Goal: Task Accomplishment & Management: Manage account settings

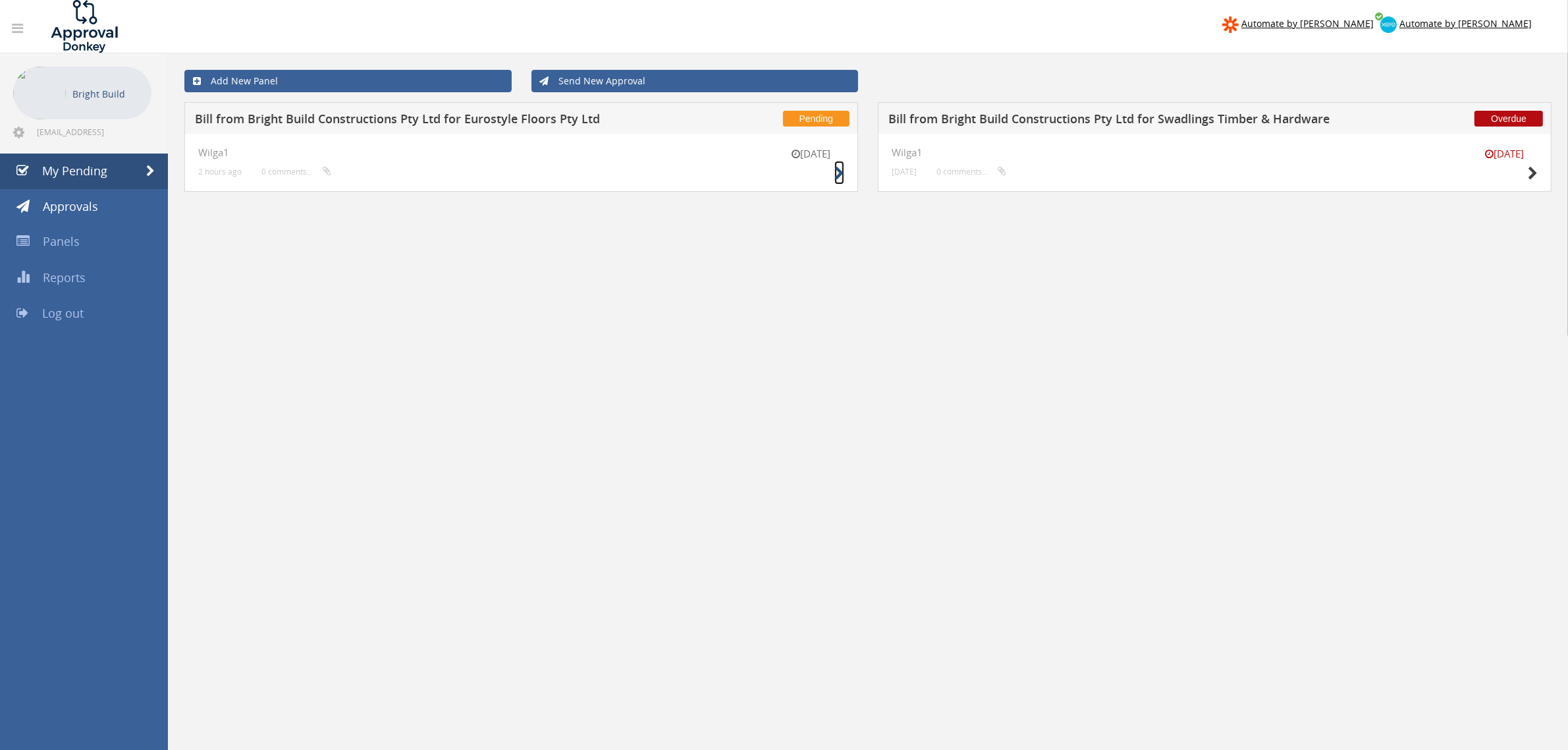
click at [838, 166] on icon at bounding box center [839, 173] width 10 height 14
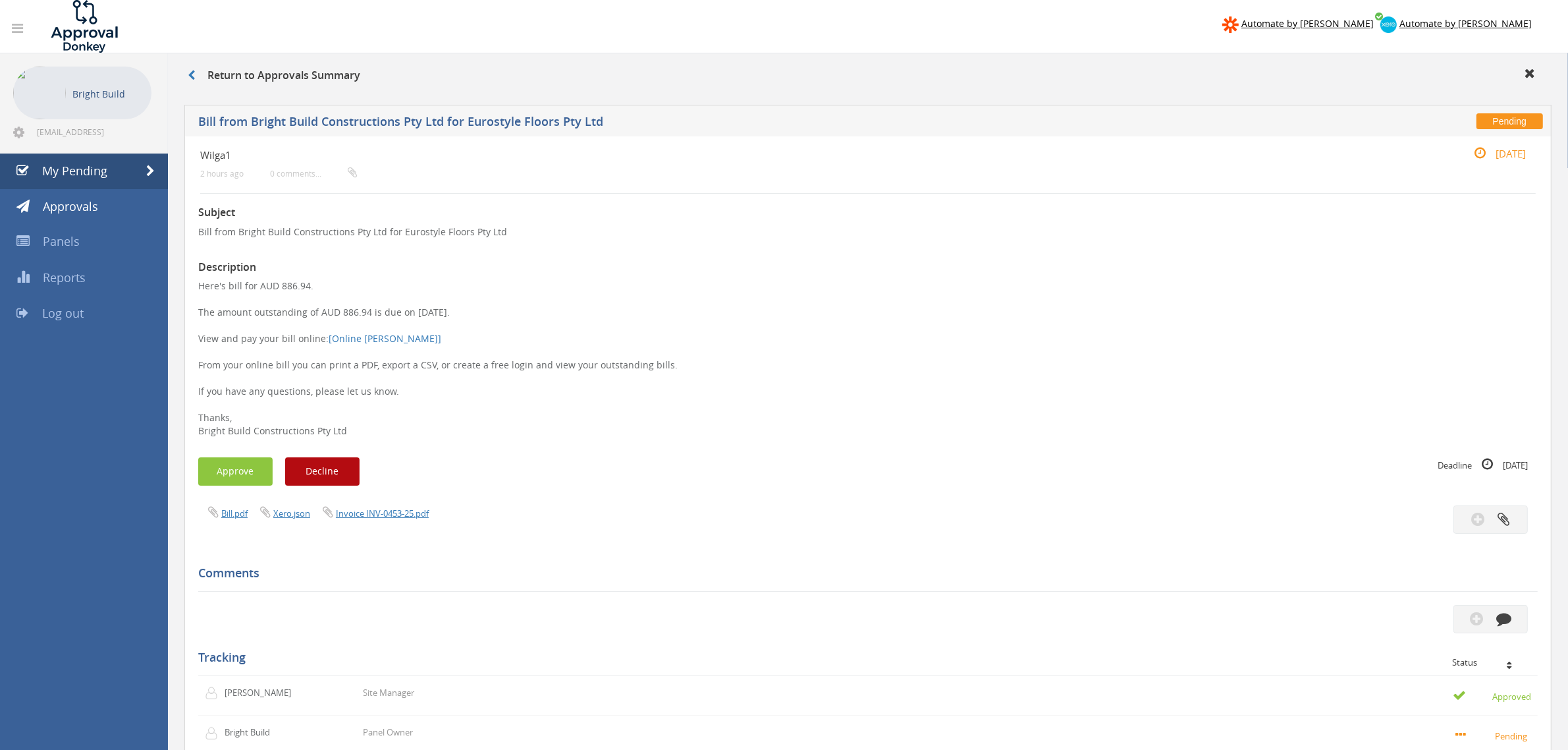
scroll to position [313, 0]
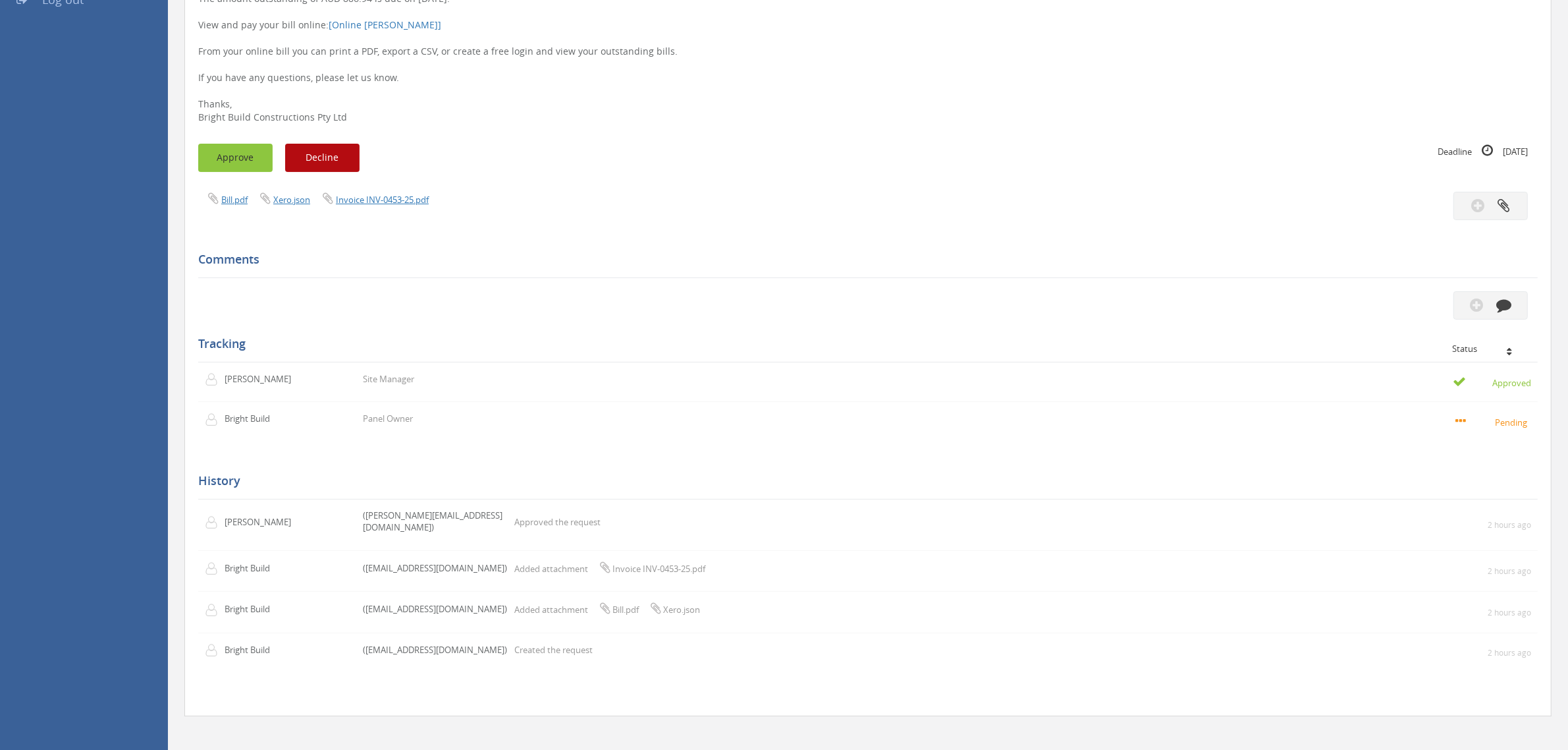
click at [223, 146] on button "Approve" at bounding box center [235, 158] width 74 height 29
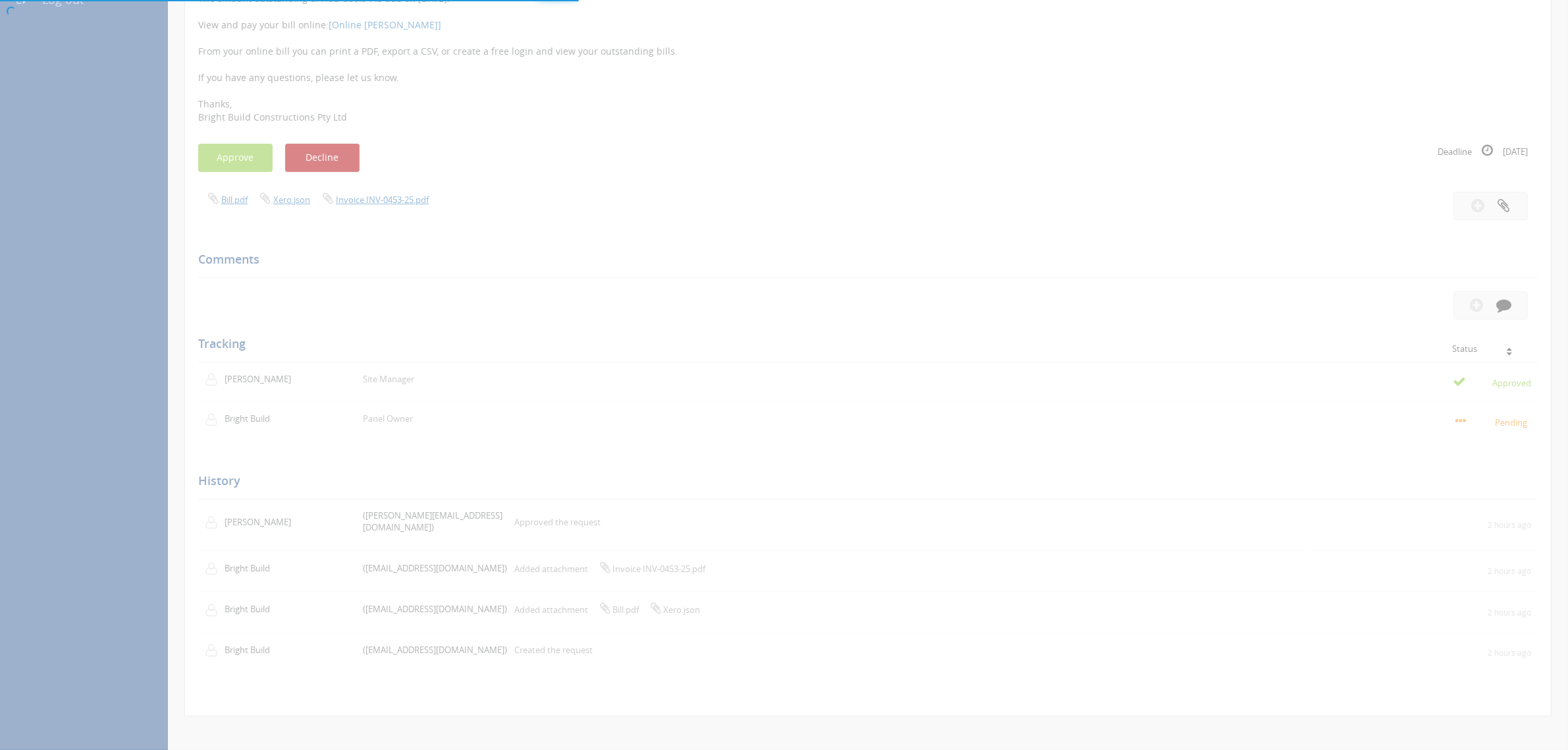
scroll to position [53, 0]
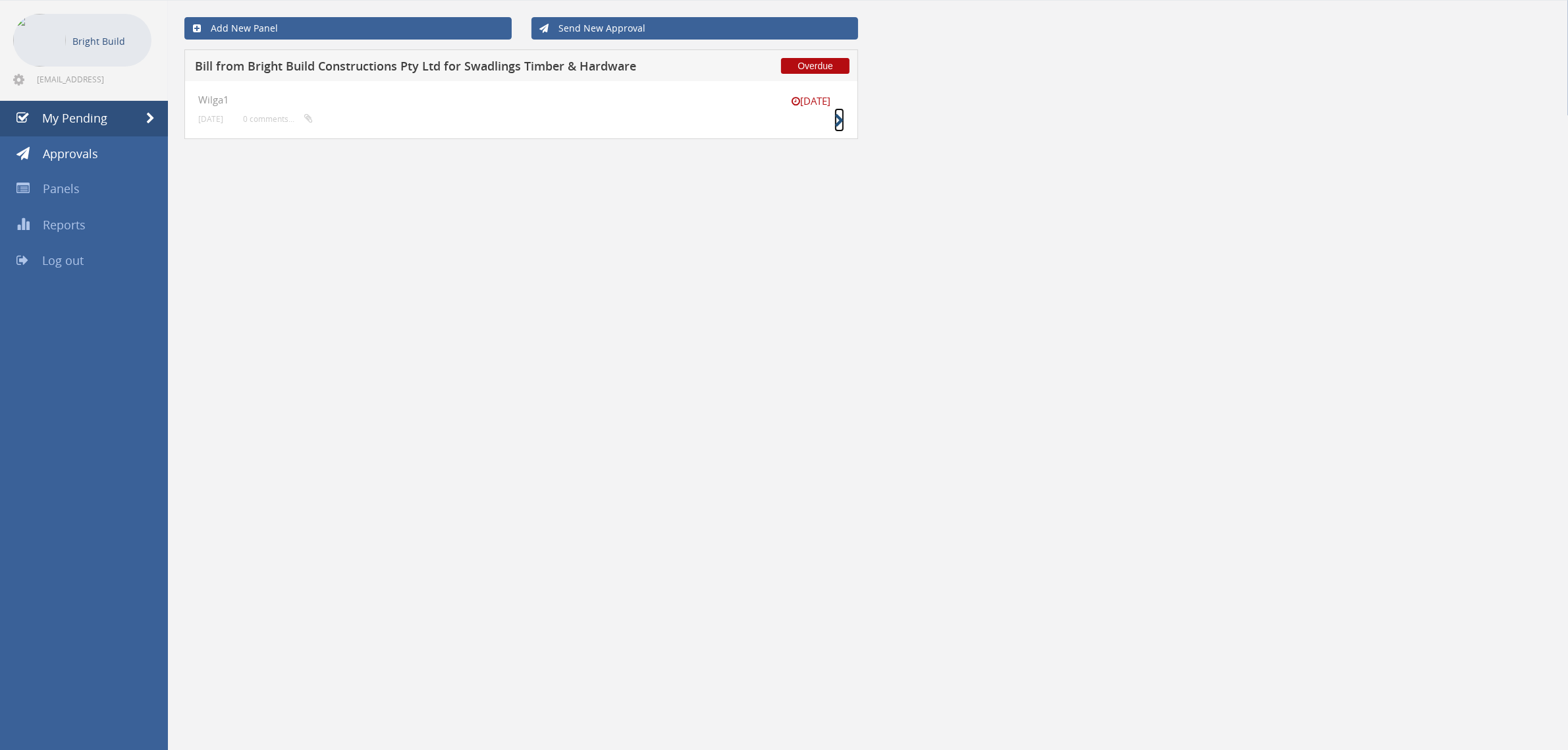
click at [835, 122] on icon at bounding box center [839, 121] width 10 height 14
click at [101, 150] on link "Approvals" at bounding box center [84, 154] width 168 height 36
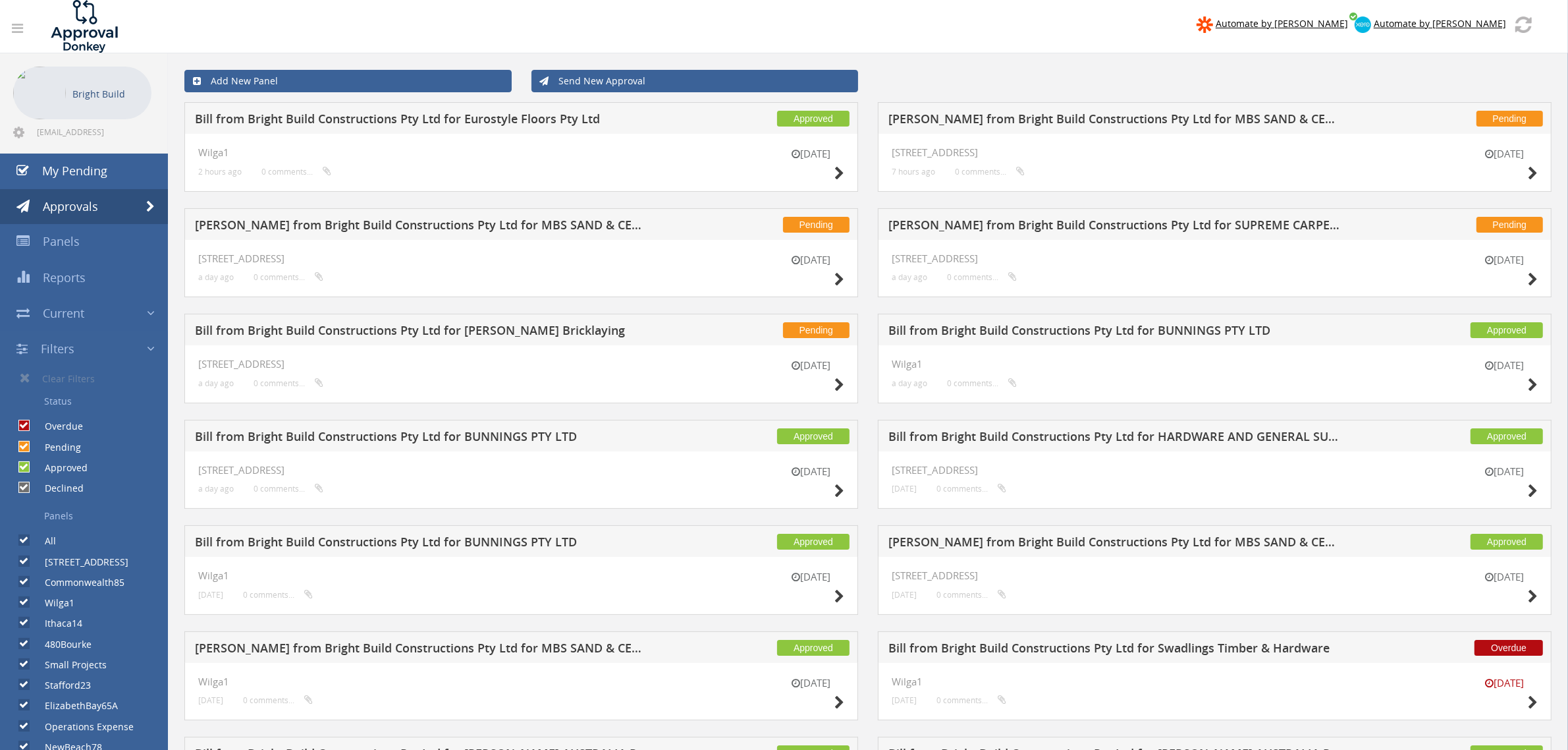
click at [71, 454] on div "Approved" at bounding box center [43, 464] width 87 height 20
click at [70, 468] on label "Approved" at bounding box center [60, 467] width 56 height 13
click at [27, 468] on input "Approved" at bounding box center [22, 467] width 9 height 9
checkbox input "false"
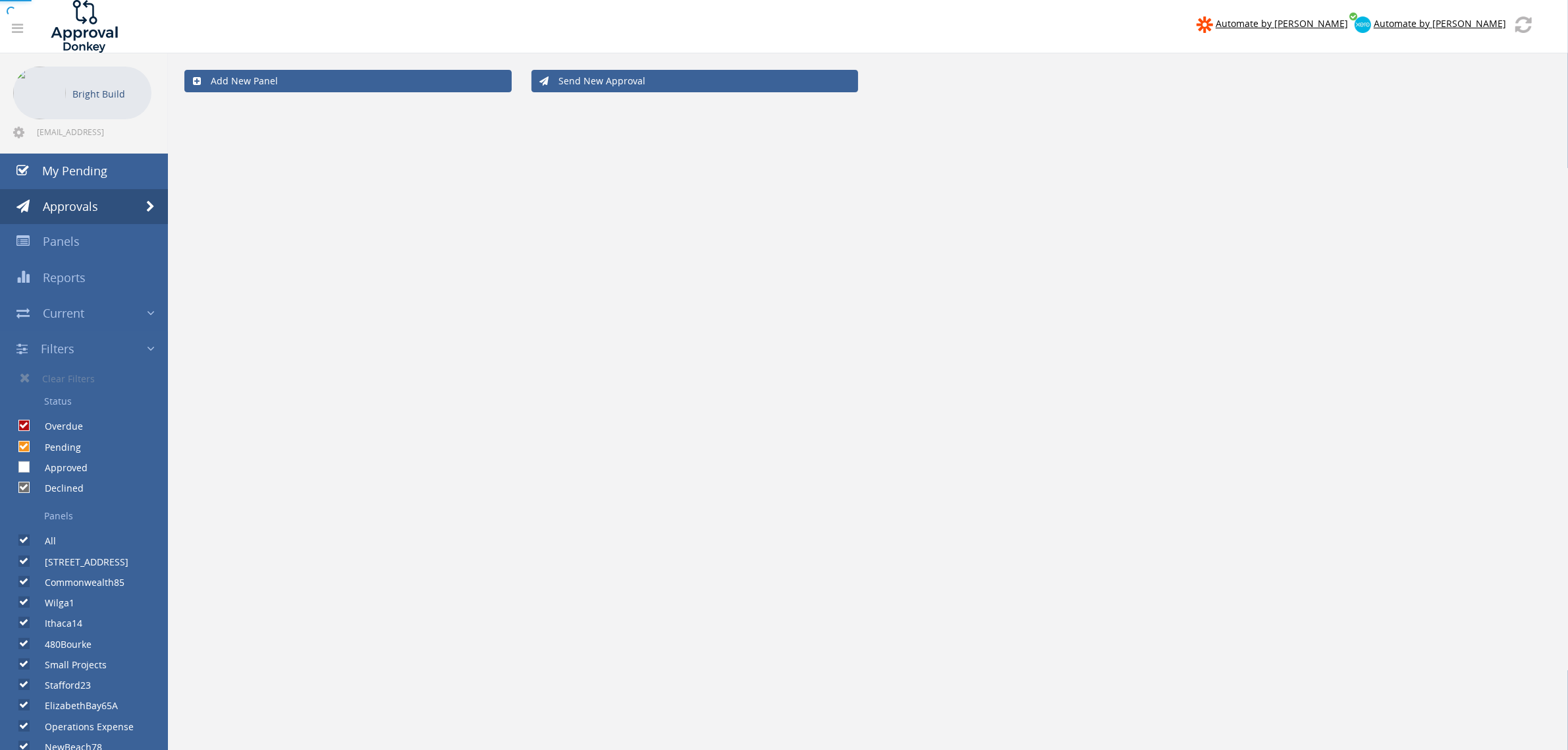
click at [66, 491] on div at bounding box center [784, 375] width 1568 height 750
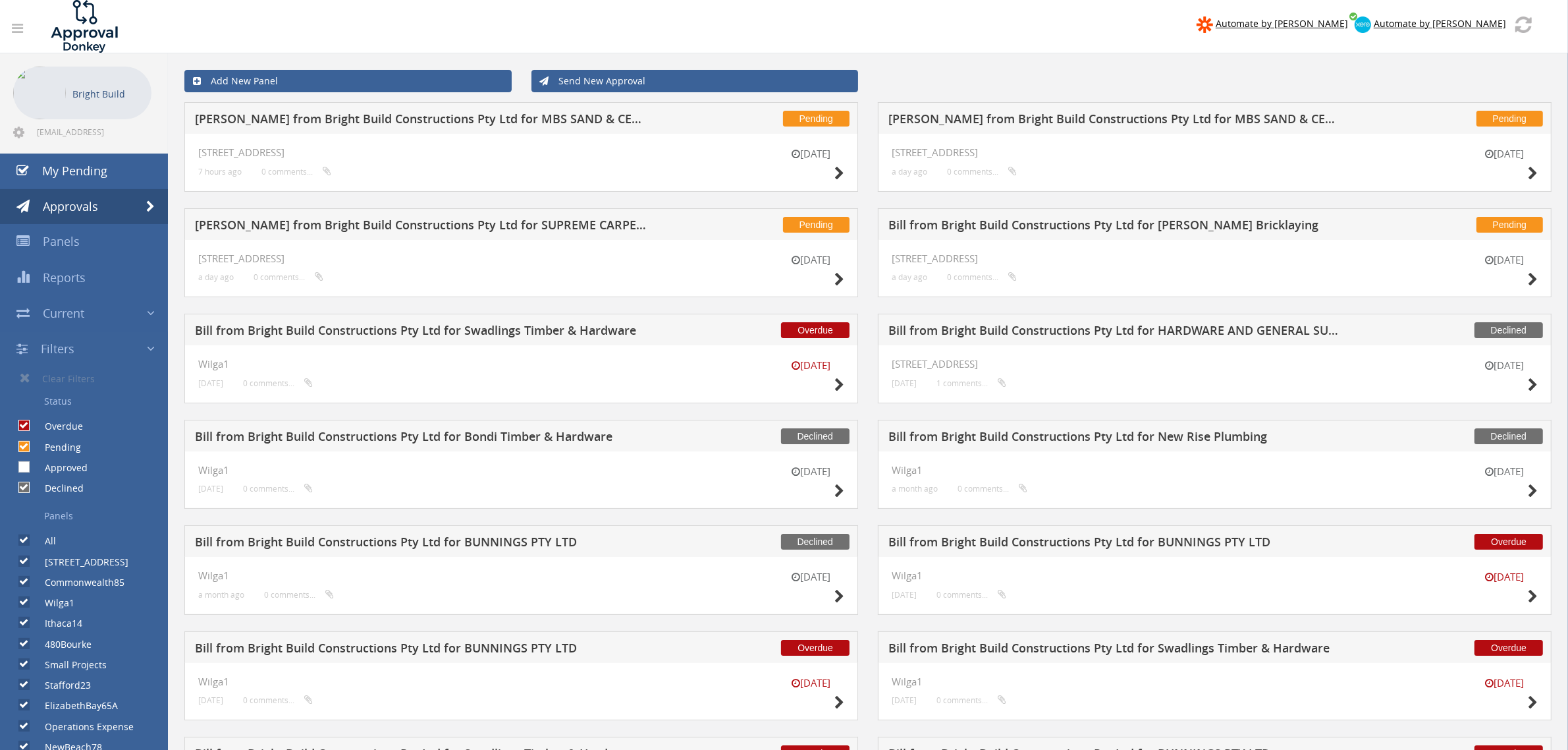
click at [60, 483] on label "Declined" at bounding box center [57, 488] width 52 height 13
click at [27, 484] on input "Declined" at bounding box center [22, 488] width 9 height 9
checkbox input "false"
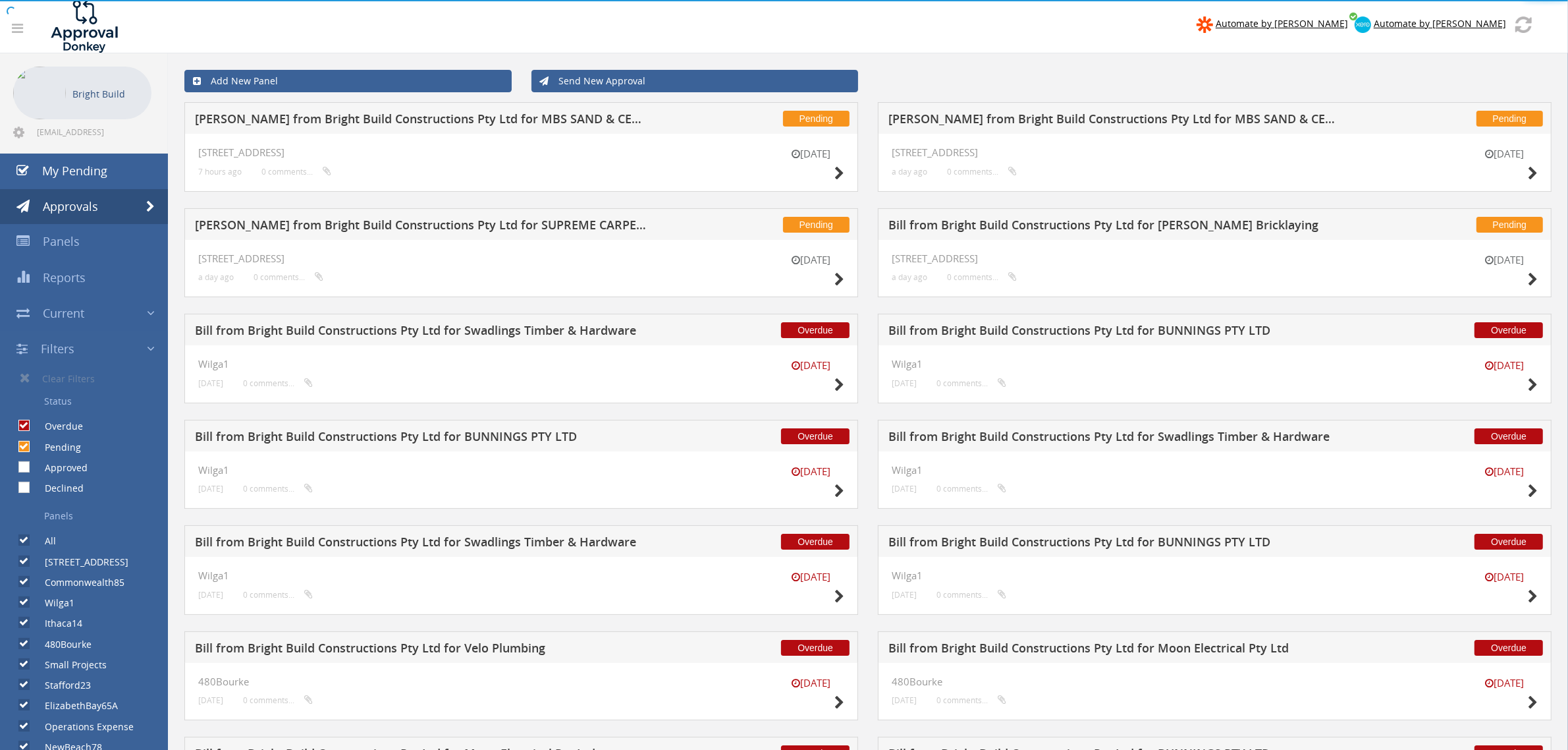
click at [63, 442] on label "Pending" at bounding box center [56, 447] width 50 height 13
click at [27, 442] on input "Pending" at bounding box center [22, 446] width 9 height 9
checkbox input "false"
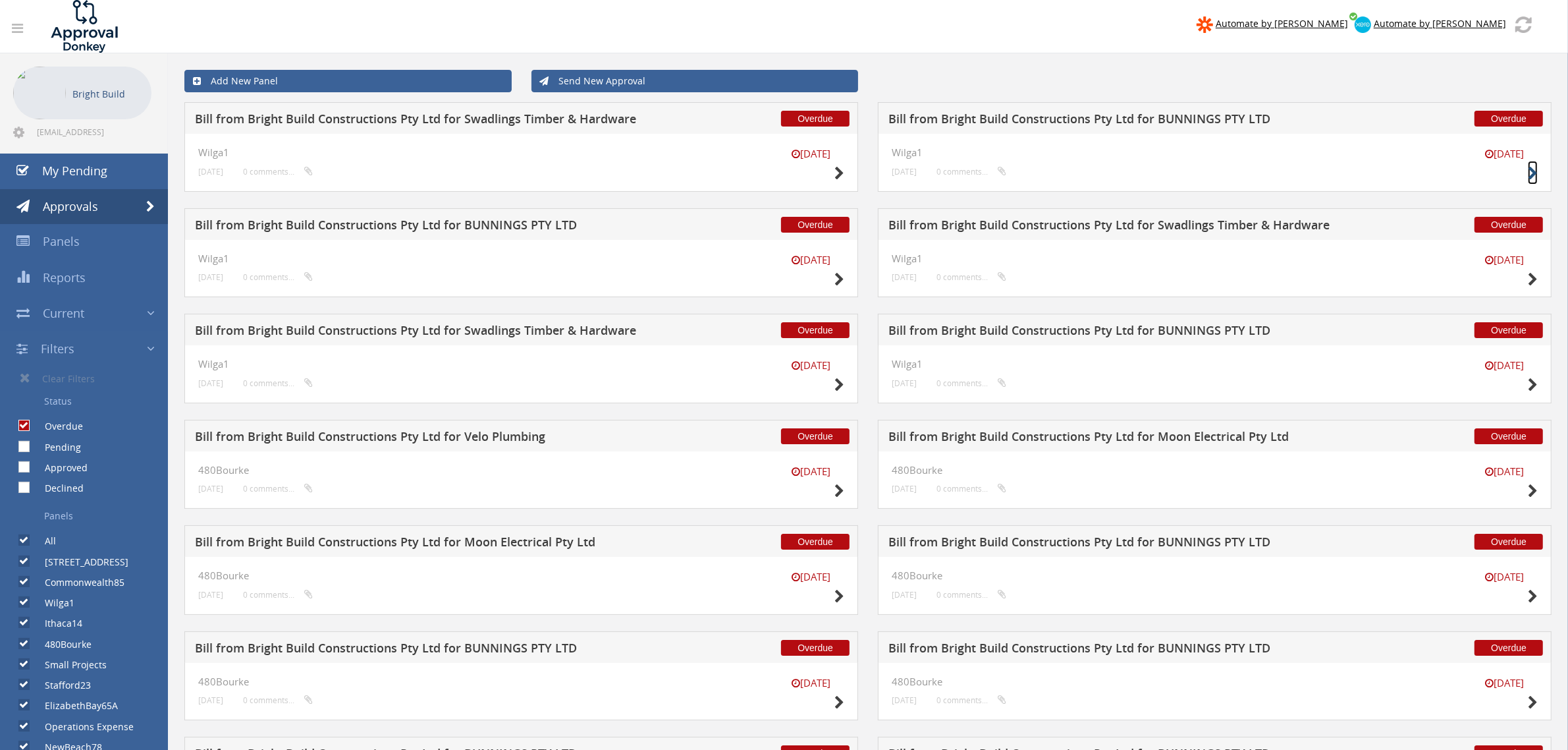
click at [1536, 166] on icon at bounding box center [1532, 173] width 10 height 14
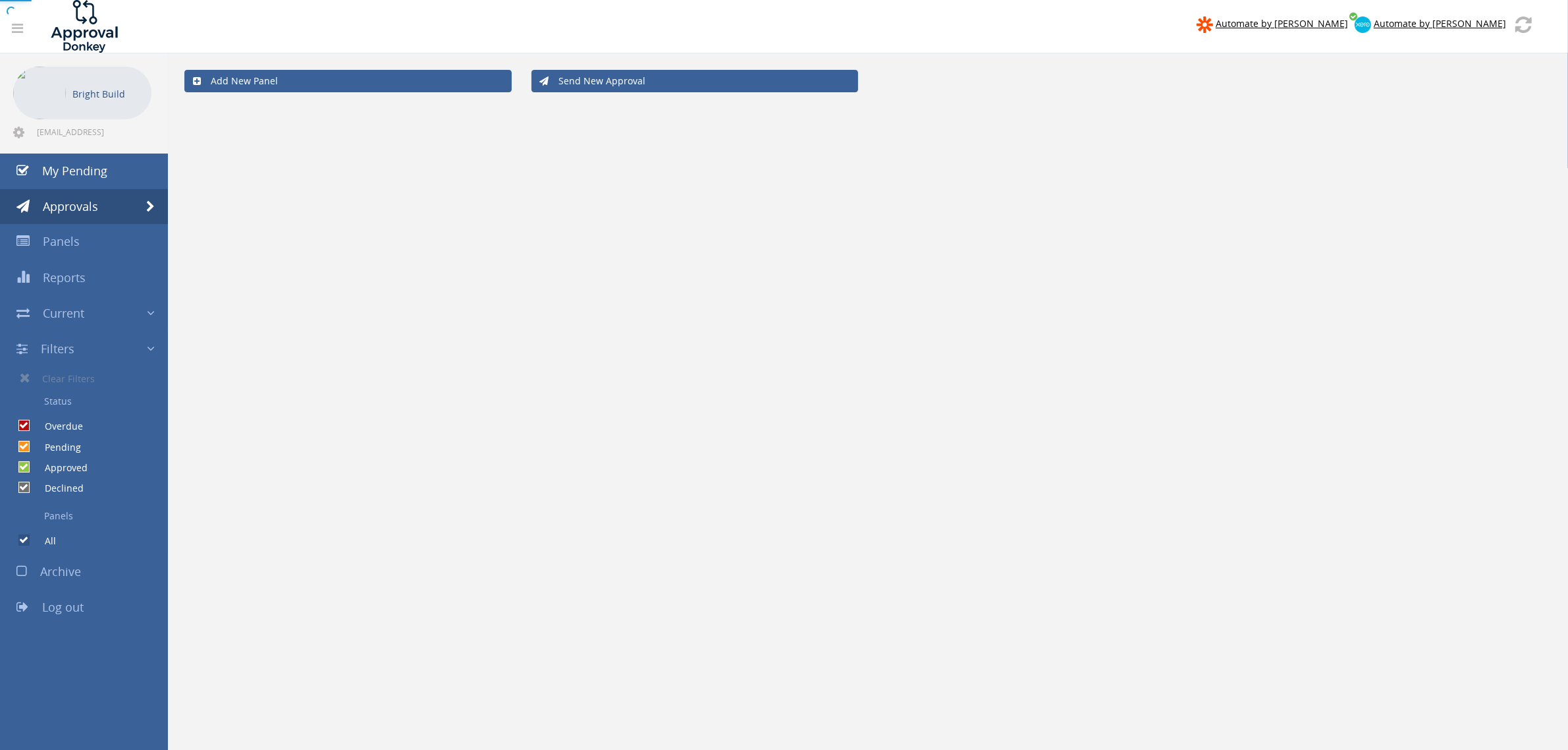
checkbox input "false"
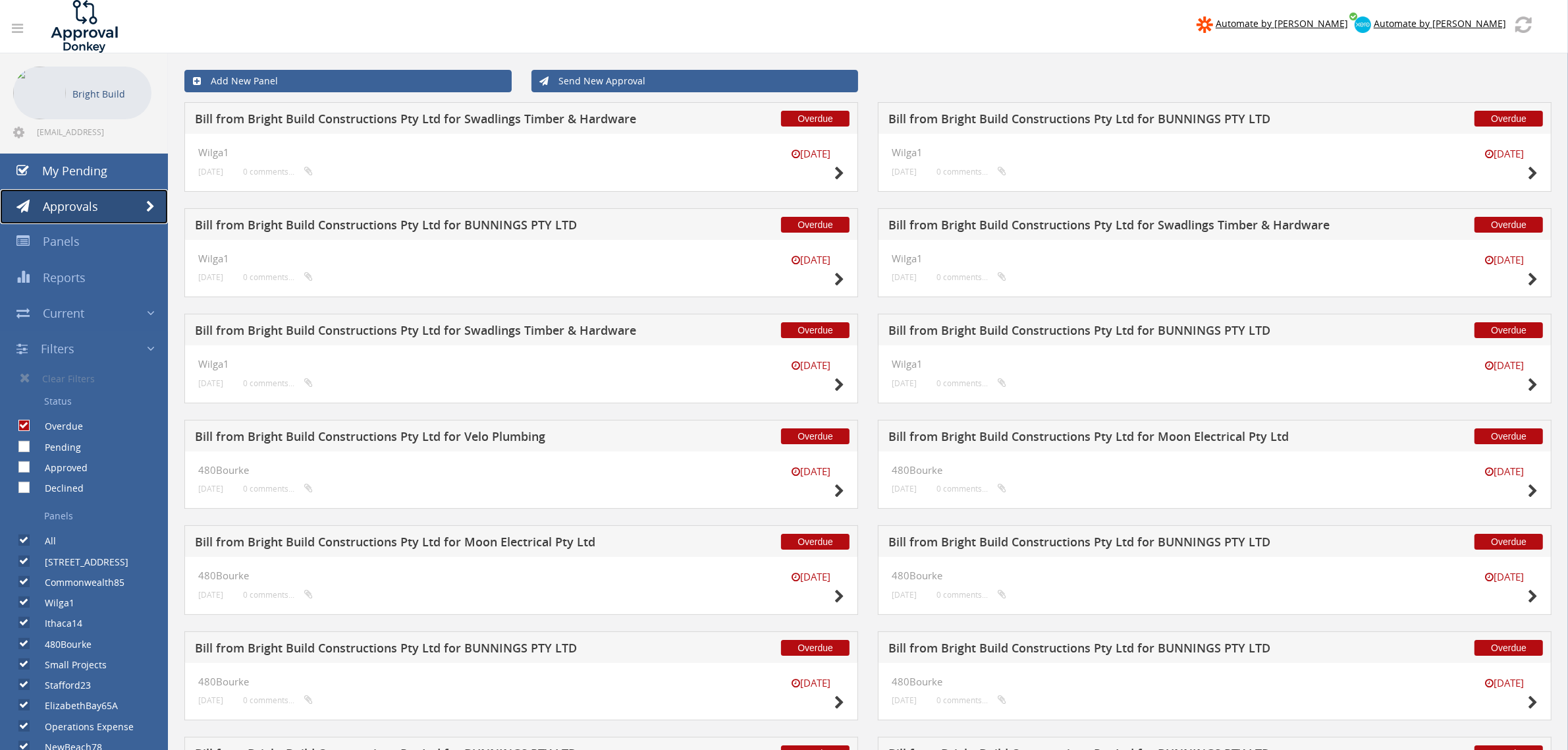
click at [73, 203] on span "Approvals" at bounding box center [70, 206] width 56 height 15
click at [91, 171] on span "My Pending" at bounding box center [74, 170] width 65 height 15
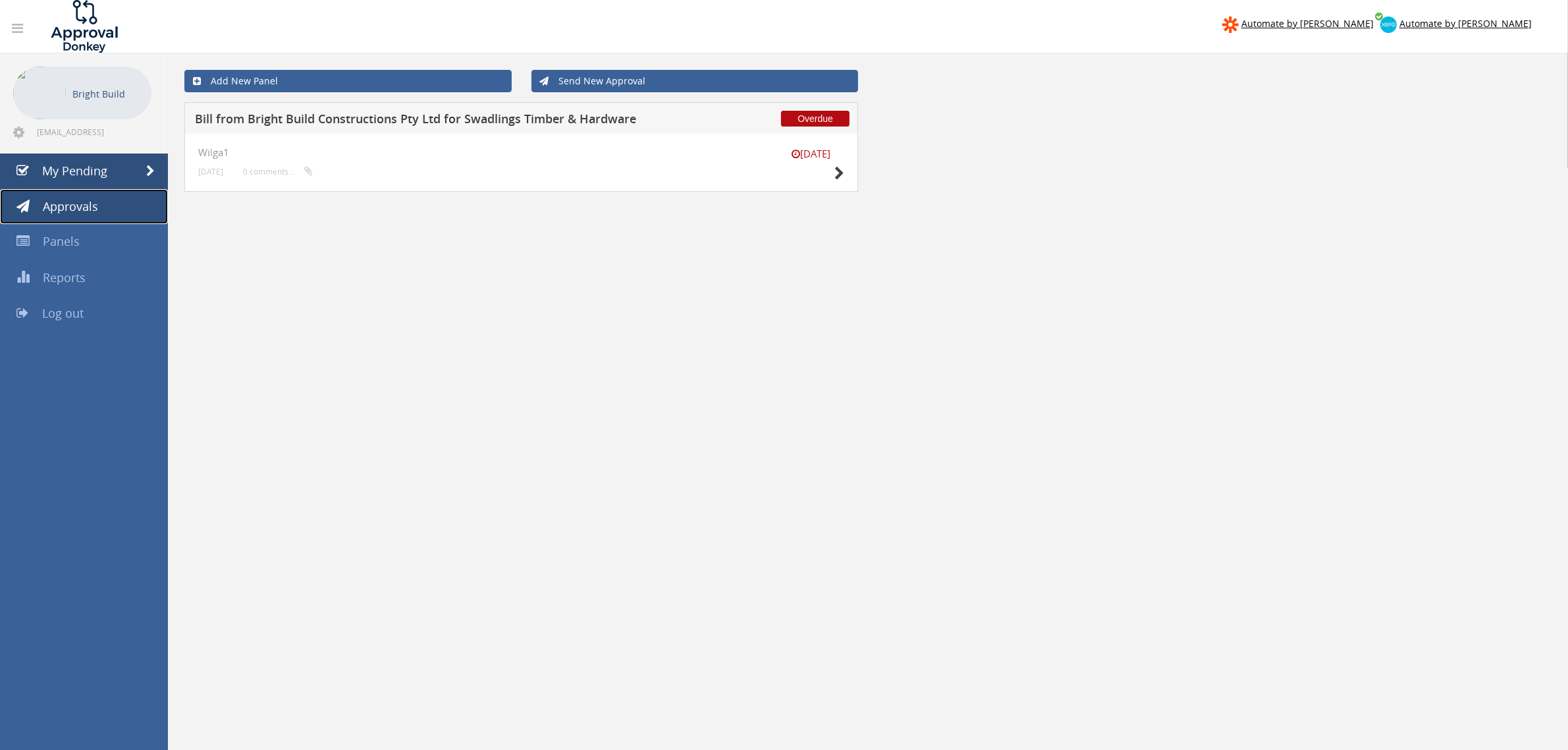
click at [67, 206] on span "Approvals" at bounding box center [70, 206] width 56 height 15
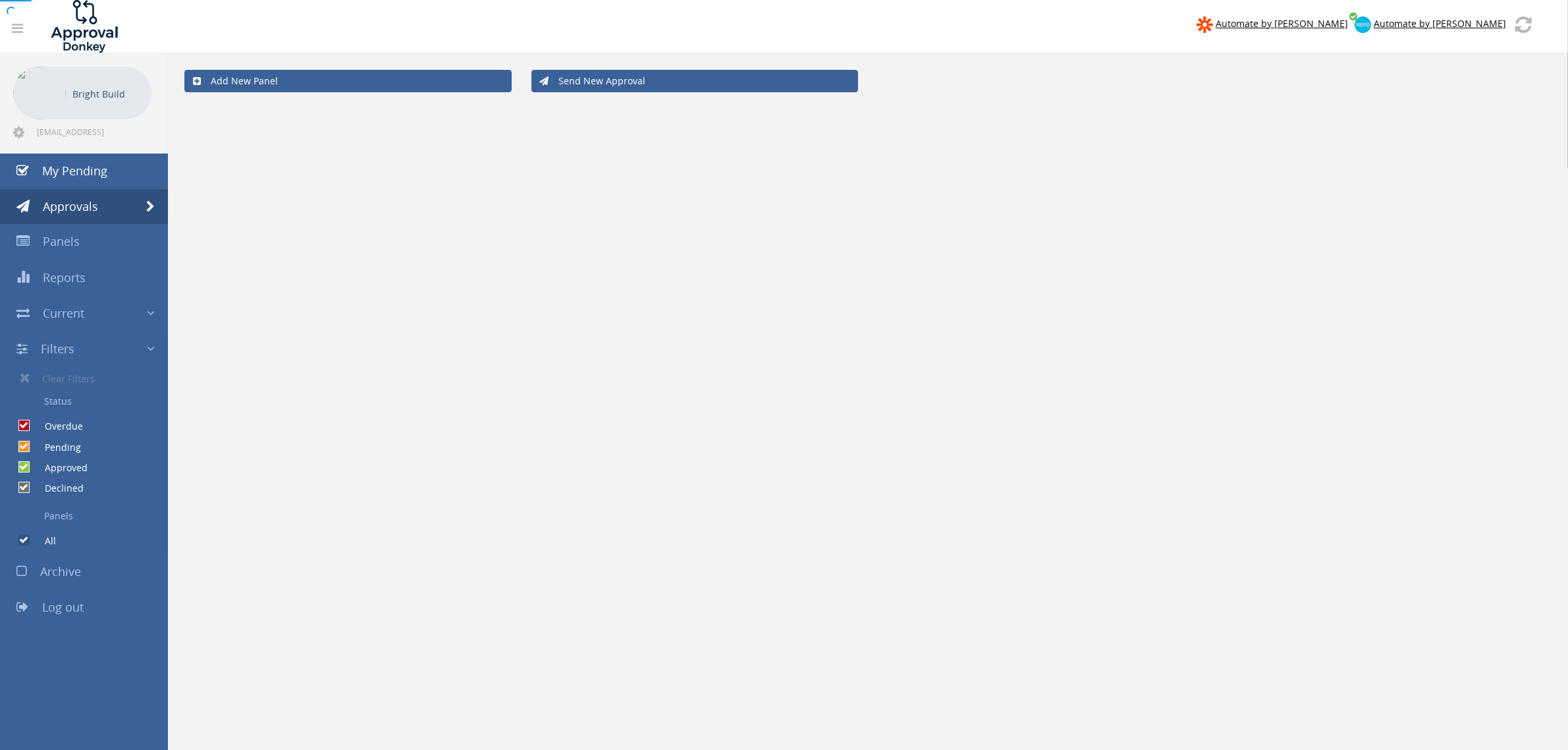
checkbox input "false"
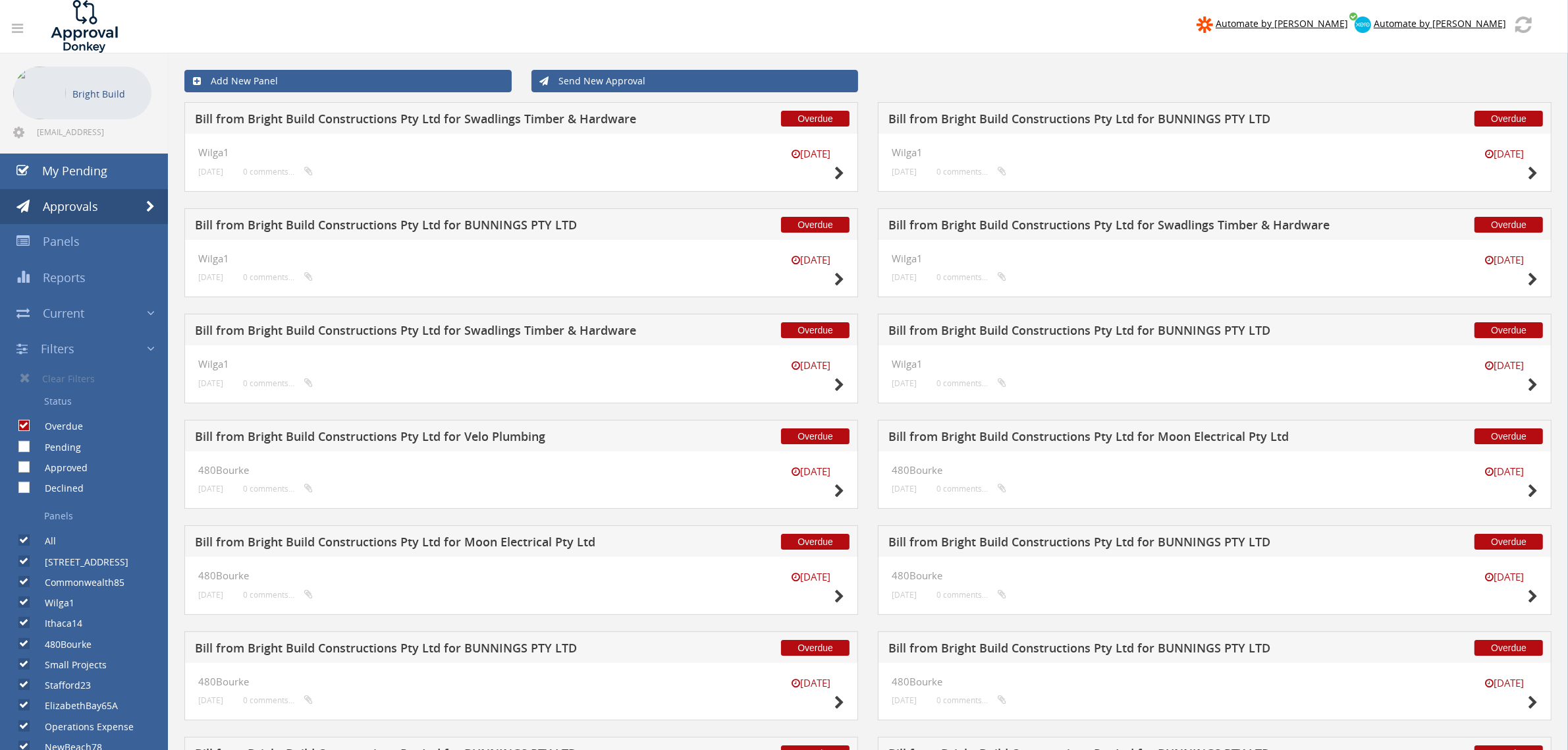
click at [25, 448] on input "Pending" at bounding box center [22, 446] width 9 height 9
checkbox input "true"
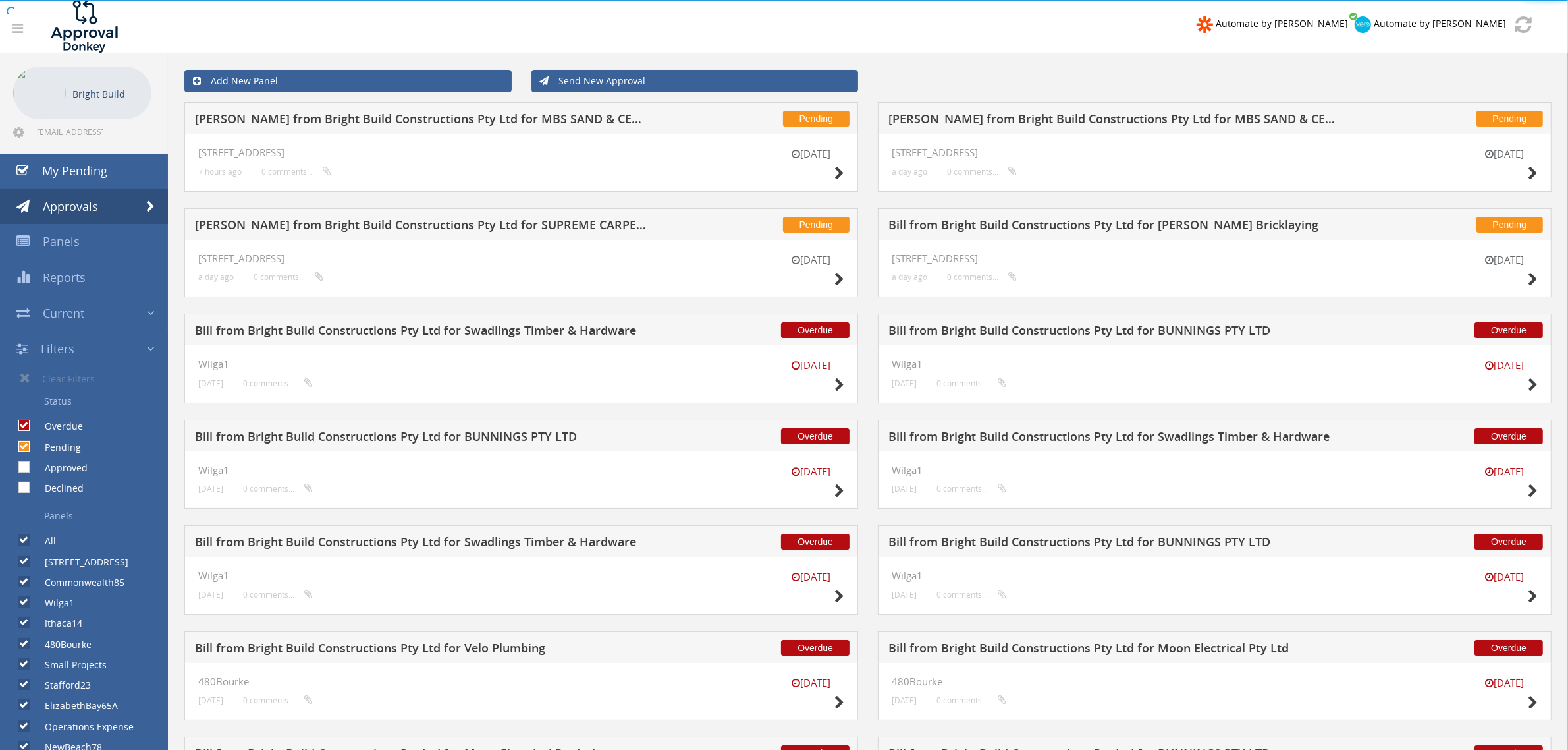
click at [26, 460] on div "Approved" at bounding box center [43, 464] width 87 height 20
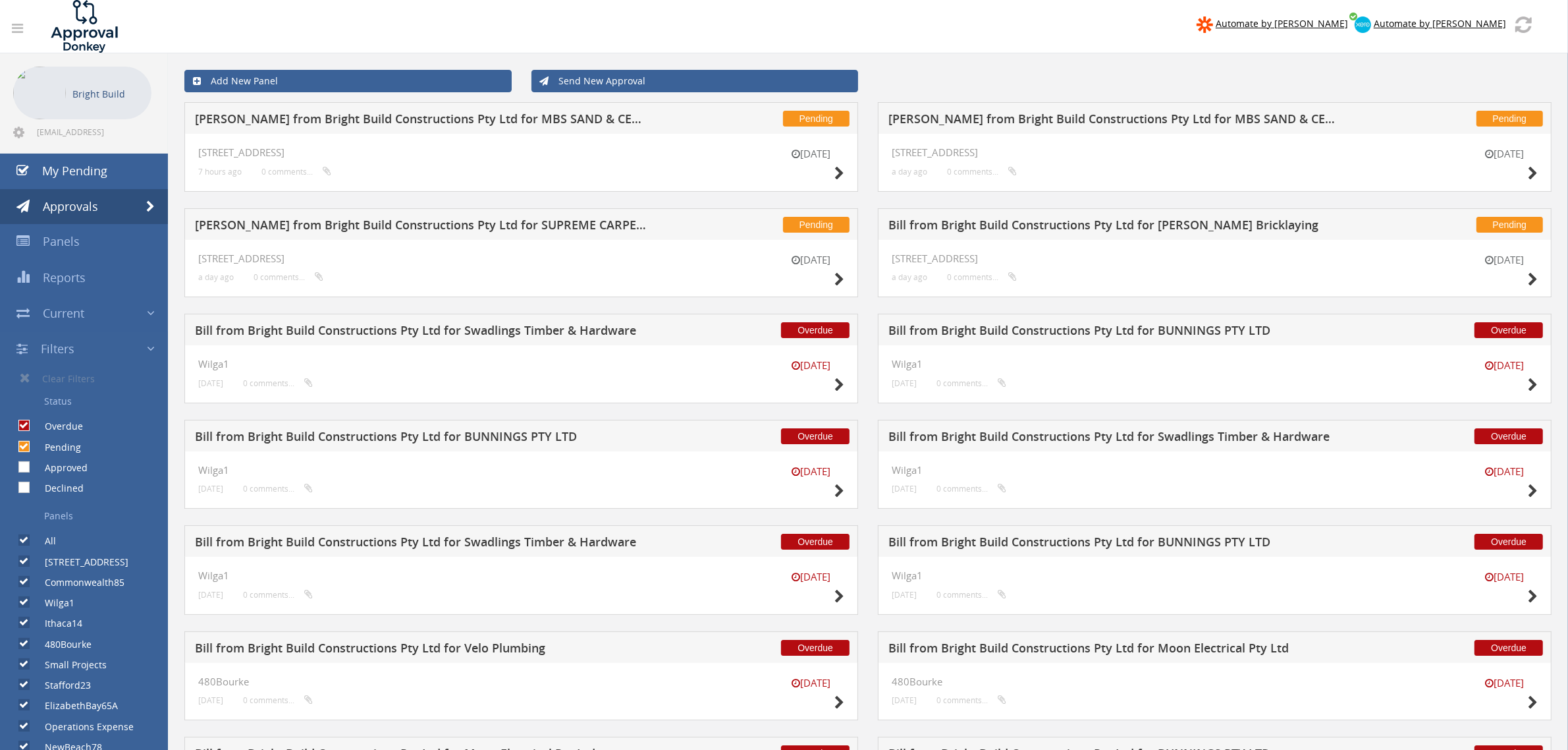
click at [23, 466] on input "Approved" at bounding box center [22, 467] width 9 height 9
checkbox input "true"
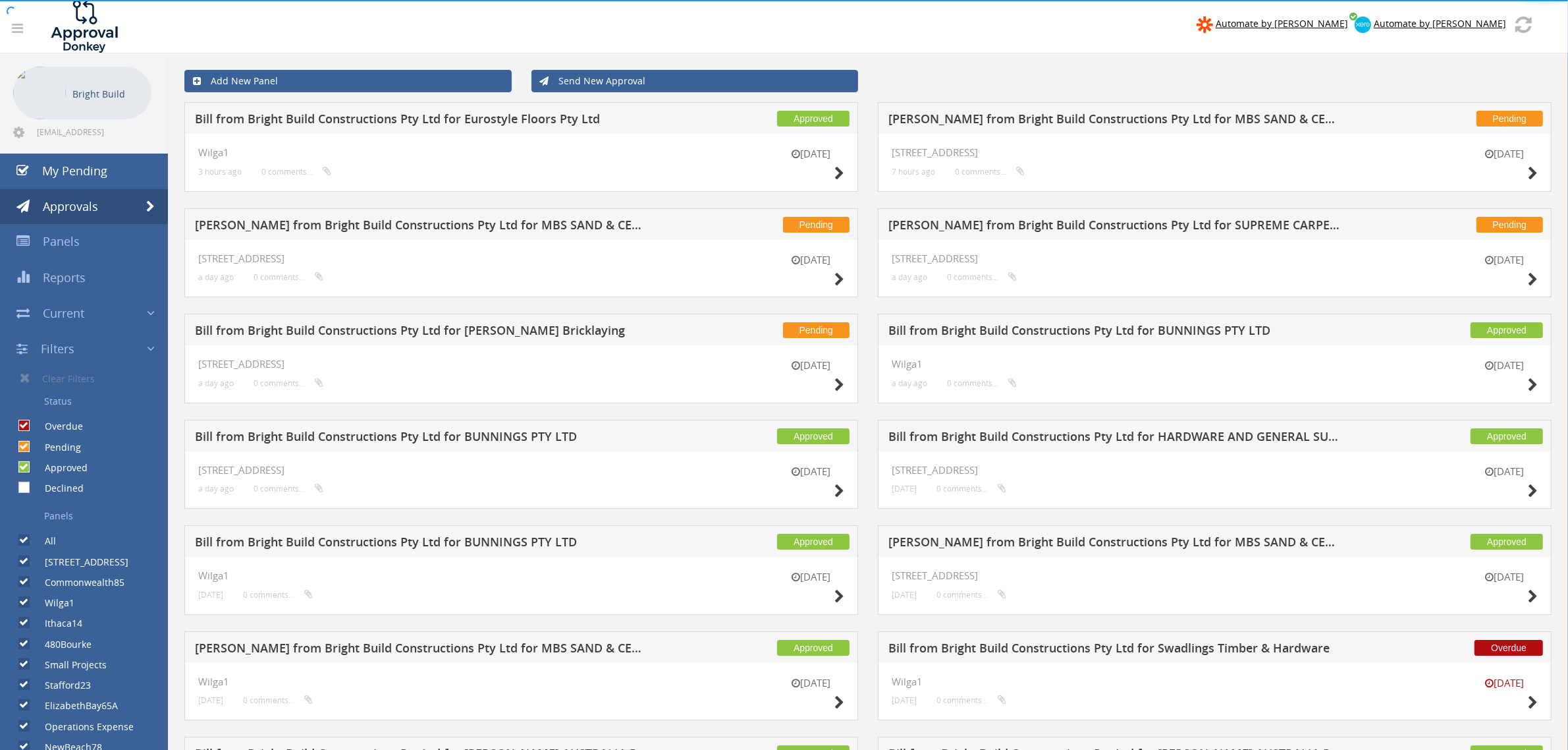
click at [23, 488] on input "Declined" at bounding box center [22, 488] width 9 height 9
checkbox input "true"
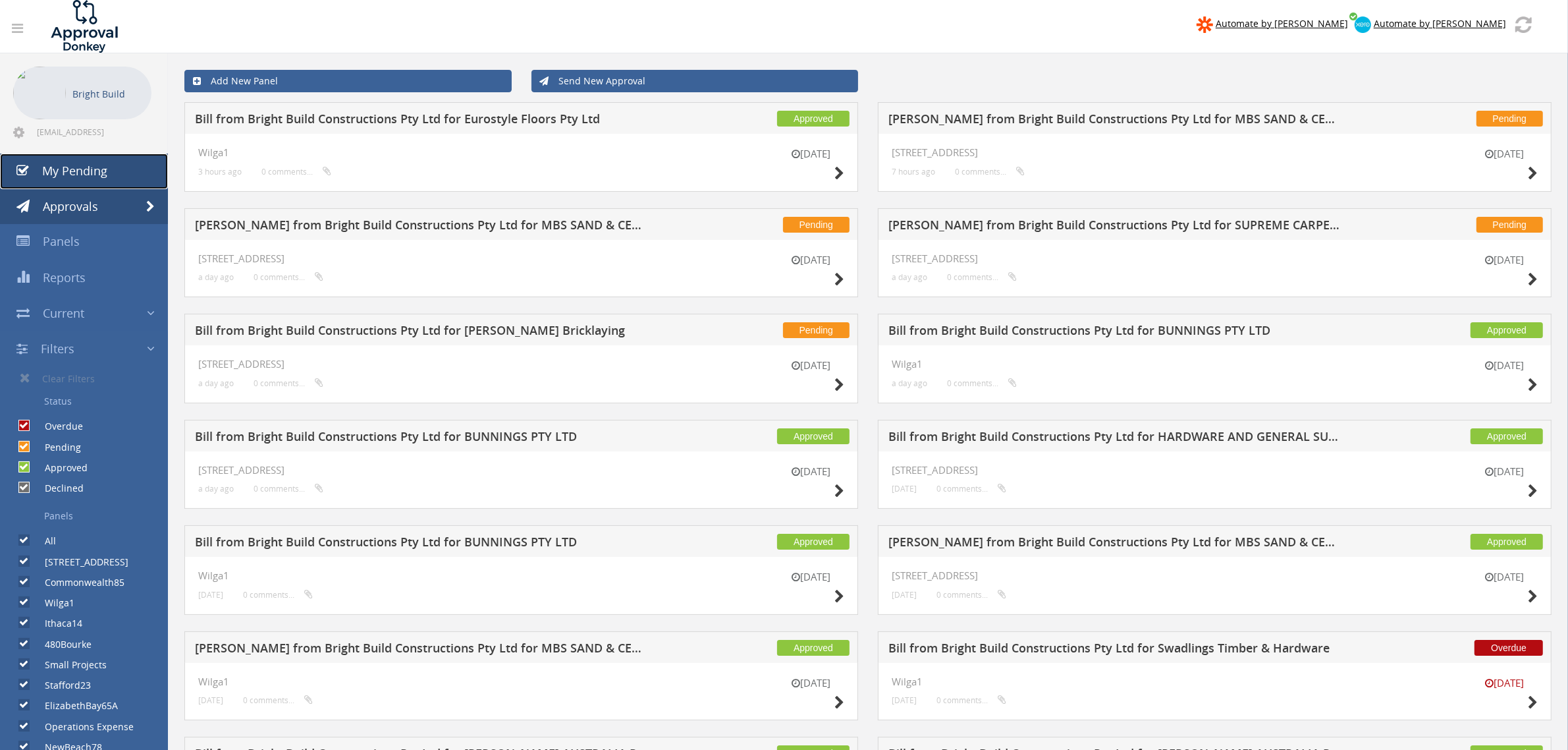
click at [107, 184] on link "My Pending" at bounding box center [84, 171] width 168 height 36
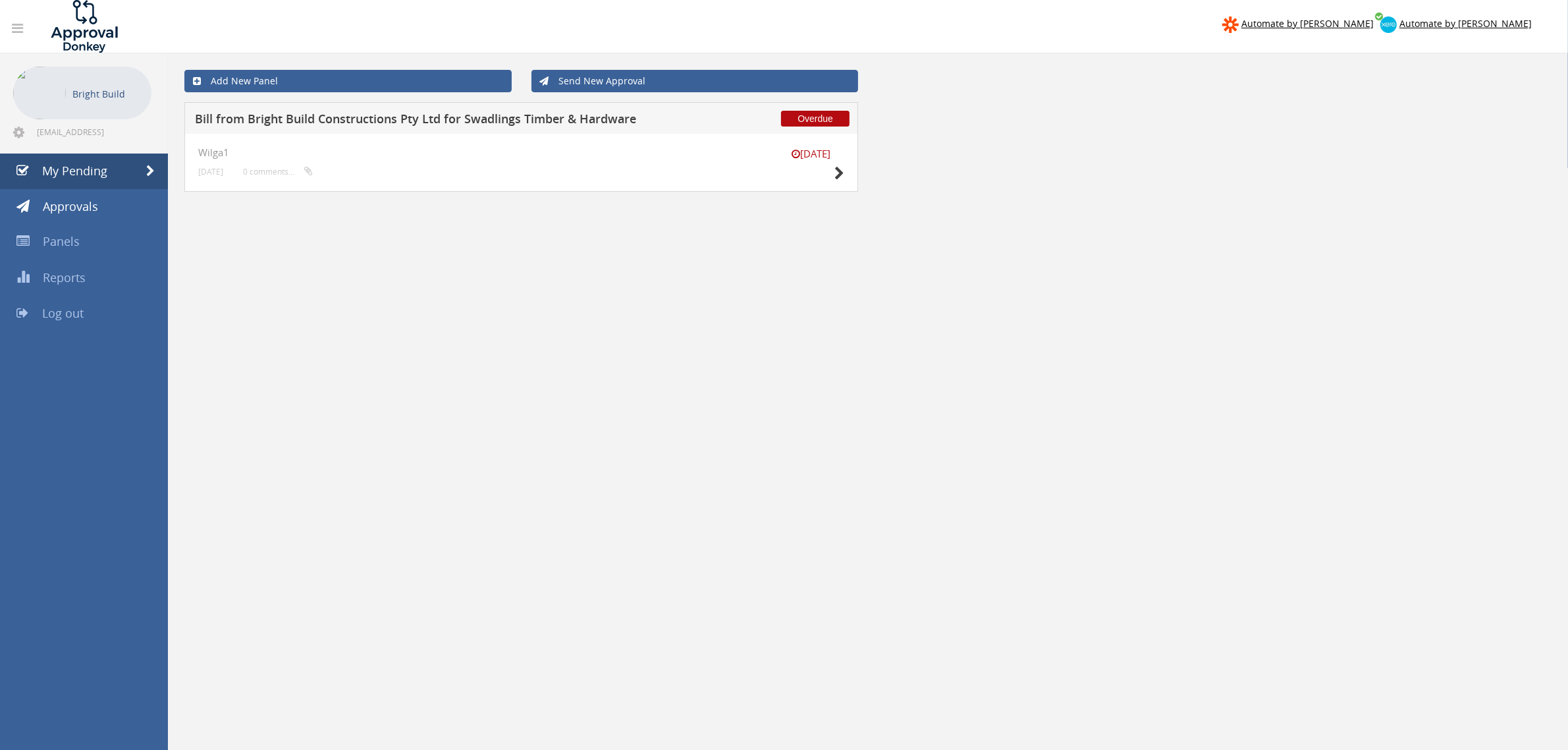
click at [828, 176] on div "[DATE]" at bounding box center [811, 166] width 66 height 38
